Goal: Check status: Check status

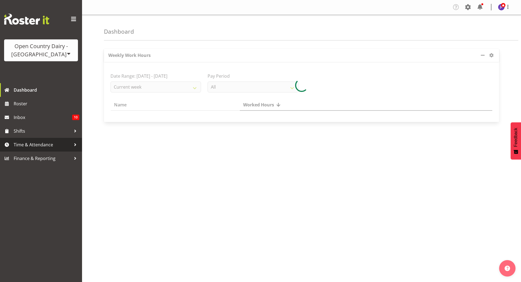
click at [54, 145] on span "Time & Attendance" at bounding box center [42, 145] width 57 height 8
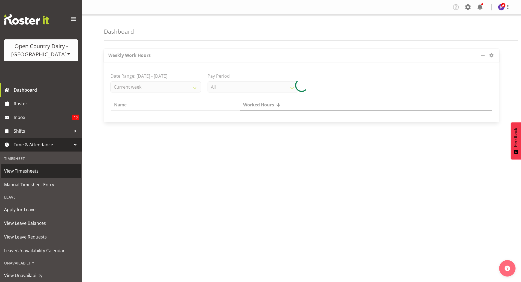
click at [37, 173] on span "View Timesheets" at bounding box center [41, 171] width 74 height 8
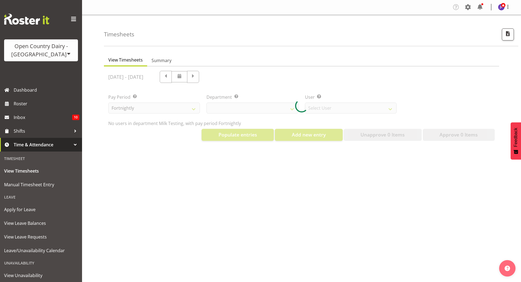
select select "733"
select select "7414"
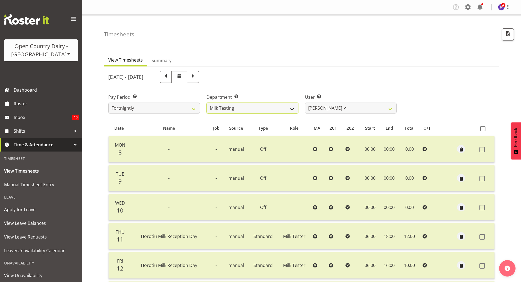
click at [294, 110] on select "701 702 703 704 705 706 707 708 709 710 711 712 713 714 715 716 717 718 719 720" at bounding box center [252, 108] width 92 height 11
select select "819"
click at [206, 103] on select "701 702 703 704 705 706 707 708 709 710 711 712 713 714 715 716 717 718 719 720" at bounding box center [252, 108] width 92 height 11
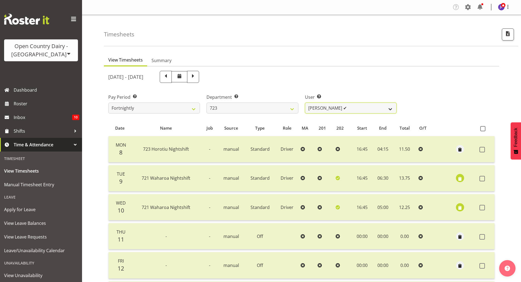
click at [387, 109] on select "[PERSON_NAME] ✔ [PERSON_NAME] ✔ [PERSON_NAME] ✔ [PERSON_NAME] ✔" at bounding box center [351, 108] width 92 height 11
select select "10999"
click at [305, 103] on select "[PERSON_NAME] ✔ [PERSON_NAME] ✔ [PERSON_NAME] ✔ [PERSON_NAME] ✔" at bounding box center [351, 108] width 92 height 11
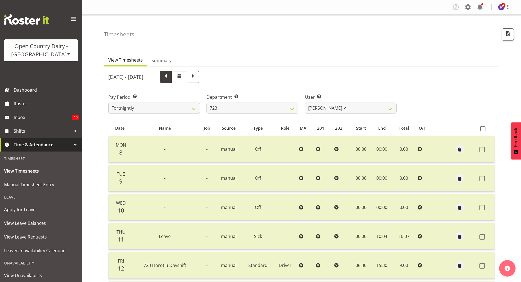
click at [169, 75] on span at bounding box center [165, 76] width 7 height 7
select select
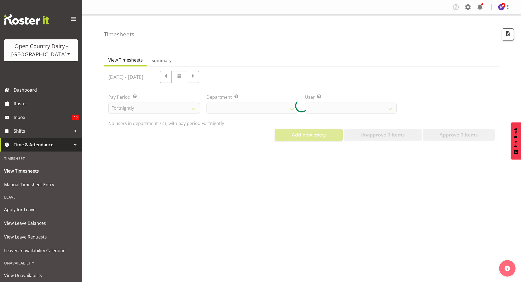
select select "819"
select select "10999"
